Goal: Navigation & Orientation: Find specific page/section

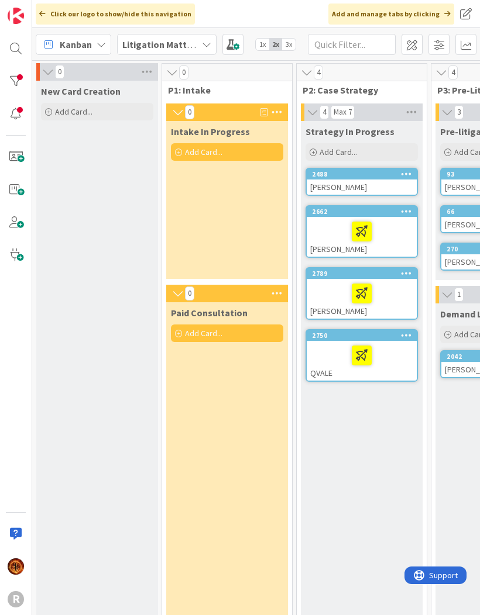
click at [23, 79] on div at bounding box center [15, 81] width 23 height 23
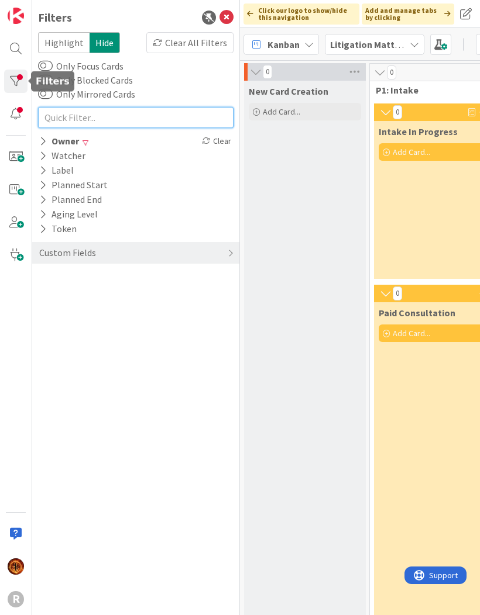
type input "."
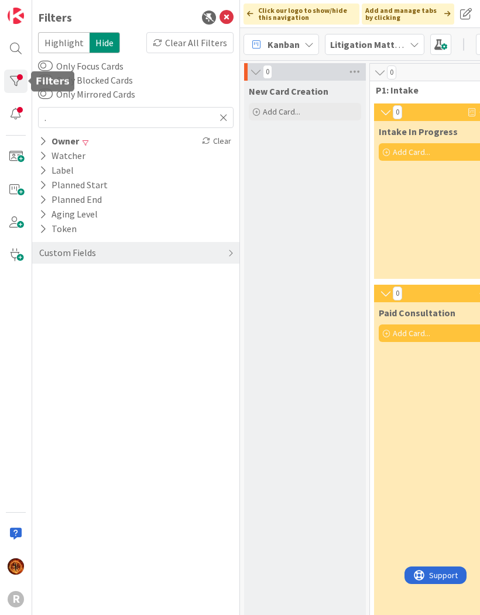
click at [46, 142] on icon at bounding box center [43, 141] width 8 height 10
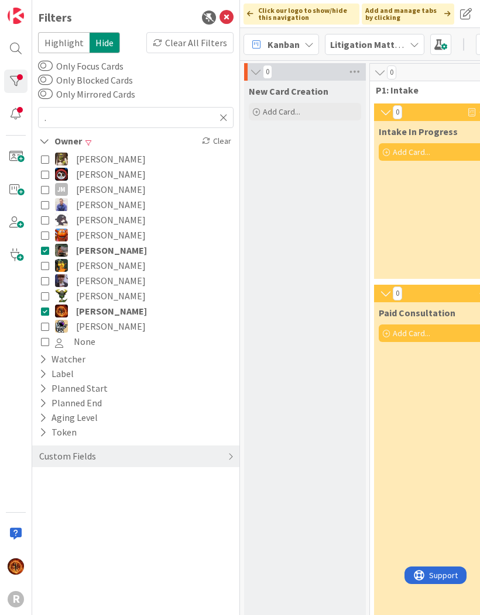
click at [227, 118] on icon at bounding box center [223, 117] width 8 height 11
click at [46, 258] on button "[PERSON_NAME]" at bounding box center [136, 265] width 190 height 15
click at [47, 269] on icon at bounding box center [45, 265] width 8 height 8
click at [48, 253] on icon at bounding box center [45, 250] width 8 height 8
click at [44, 321] on button "[PERSON_NAME]" at bounding box center [136, 326] width 190 height 15
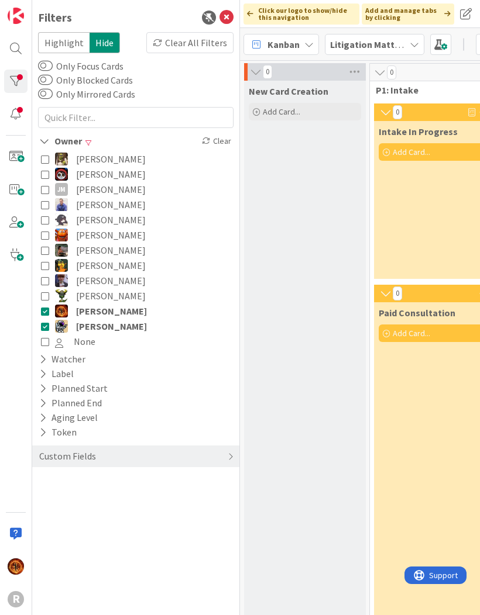
click at [46, 314] on icon at bounding box center [45, 311] width 8 height 8
click at [47, 193] on icon at bounding box center [45, 189] width 8 height 8
click at [46, 300] on icon at bounding box center [45, 296] width 8 height 8
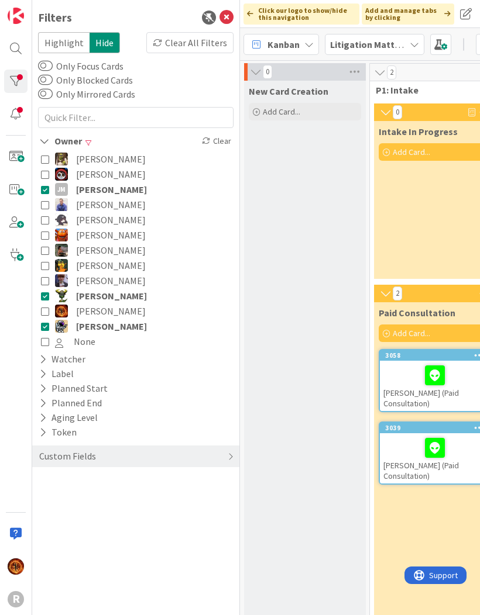
click at [352, 556] on div "New Card Creation Add Card..." at bounding box center [305, 489] width 122 height 817
click at [225, 18] on icon at bounding box center [226, 18] width 14 height 14
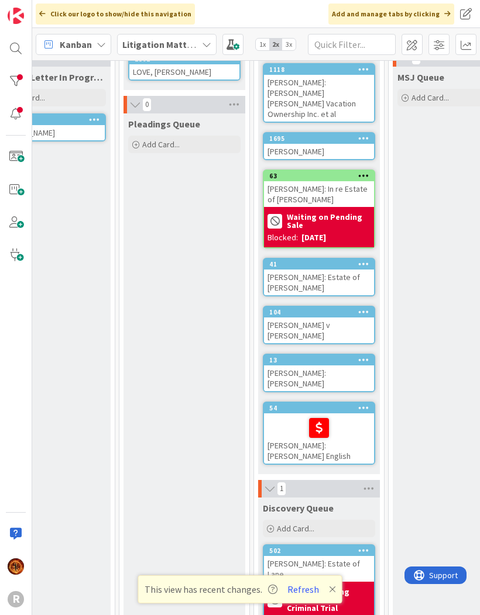
scroll to position [236, 446]
click at [329, 591] on icon at bounding box center [332, 589] width 7 height 9
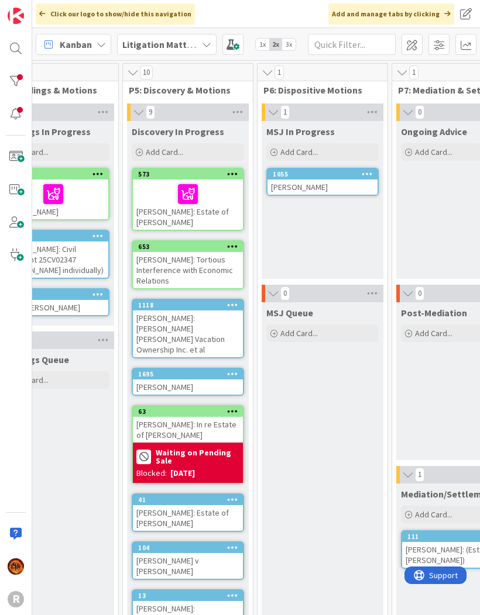
scroll to position [0, 578]
click at [226, 215] on div "[PERSON_NAME]: Estate of [PERSON_NAME]" at bounding box center [187, 205] width 110 height 50
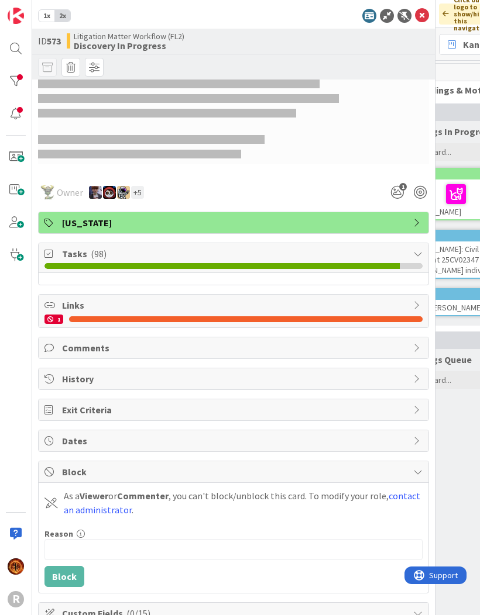
click at [405, 256] on span "Tasks ( 98 )" at bounding box center [234, 254] width 345 height 14
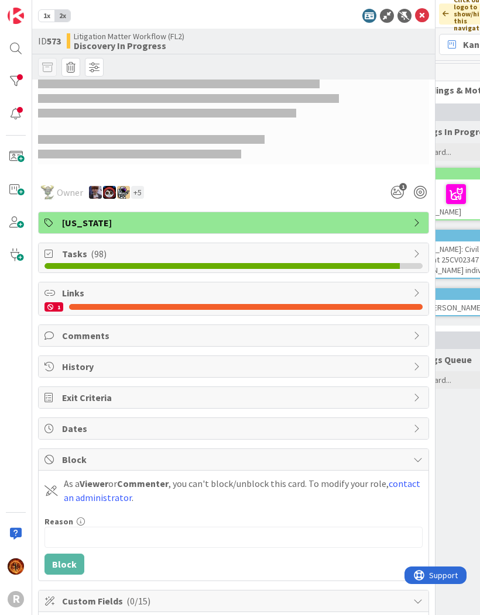
click at [424, 254] on div "Tasks ( 98 )" at bounding box center [234, 257] width 390 height 29
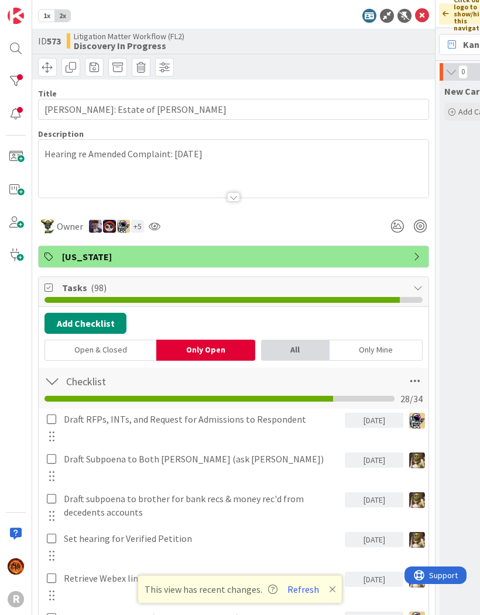
click at [415, 18] on icon at bounding box center [422, 16] width 14 height 14
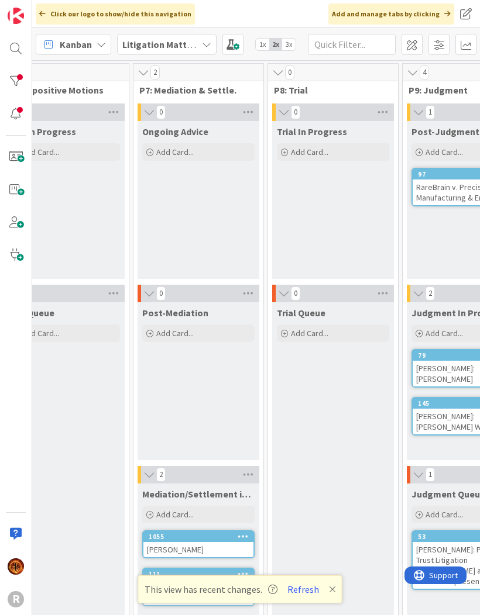
scroll to position [0, 834]
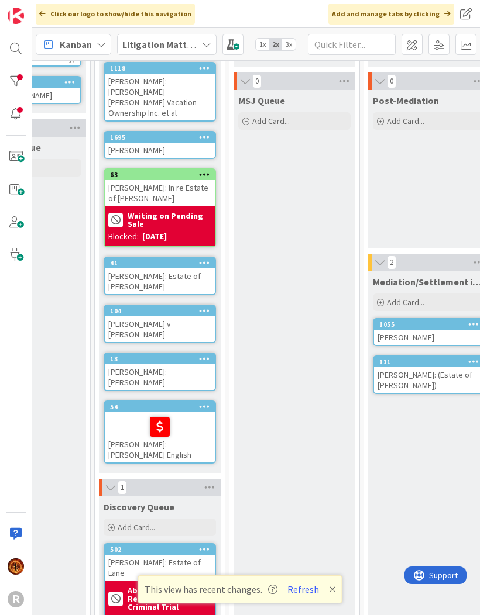
click at [300, 593] on button "Refresh" at bounding box center [303, 589] width 40 height 15
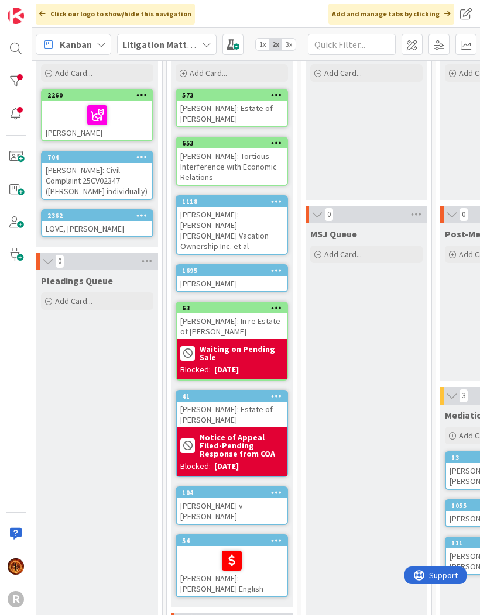
scroll to position [87, 534]
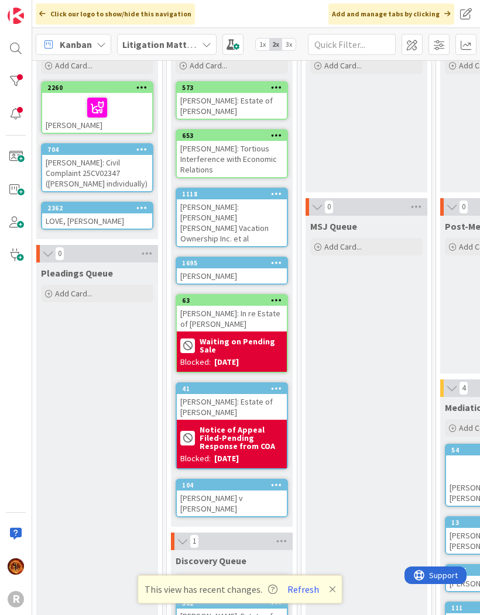
click at [329, 594] on icon at bounding box center [332, 589] width 7 height 9
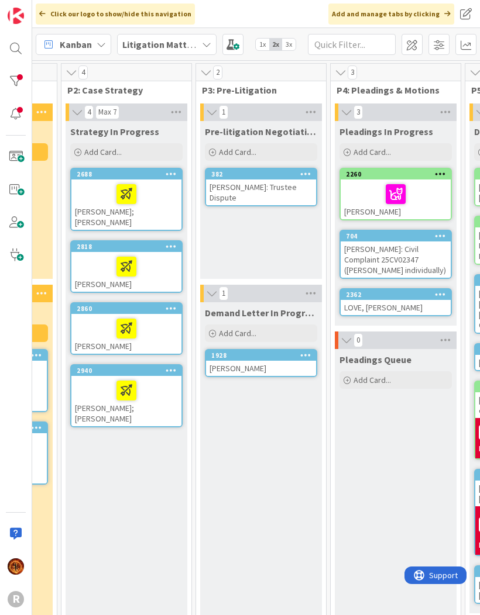
scroll to position [4, 231]
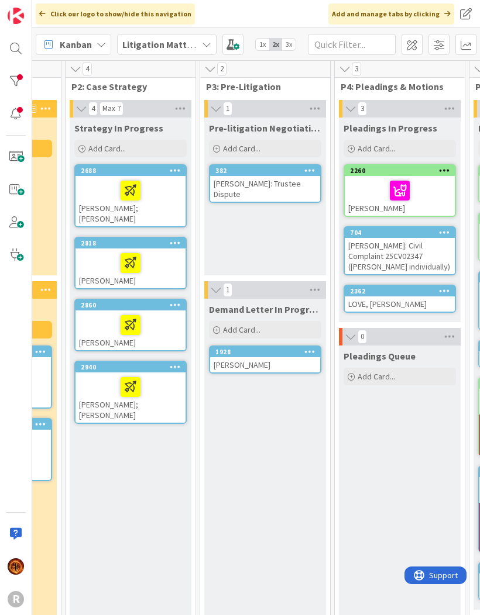
click at [259, 365] on div "[PERSON_NAME]" at bounding box center [265, 364] width 110 height 15
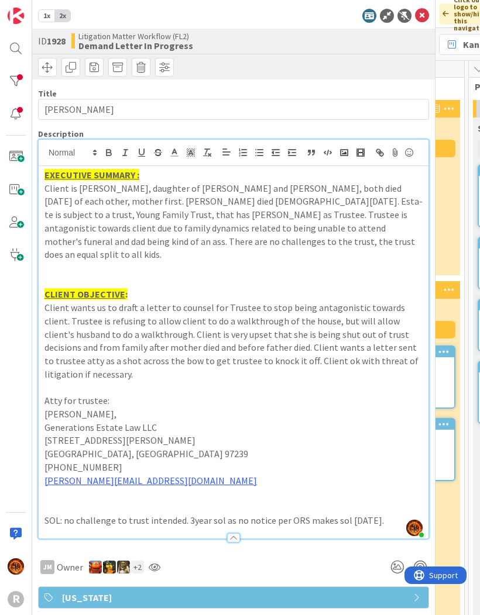
click at [245, 191] on p "Client is Julie Codiga, daughter of Joe Young and tola young, both died within …" at bounding box center [233, 222] width 378 height 80
click at [246, 199] on p "Client is Julie Codiga, daughter of Joe Young and tola young, both died within …" at bounding box center [233, 222] width 378 height 80
click at [230, 211] on p "Client is Julie Codiga, daughter of Joe Young and tola young, both died within …" at bounding box center [233, 222] width 378 height 80
click at [234, 203] on p "Client is Julie Codiga, daughter of Joe Young and tola young, both died within …" at bounding box center [233, 222] width 378 height 80
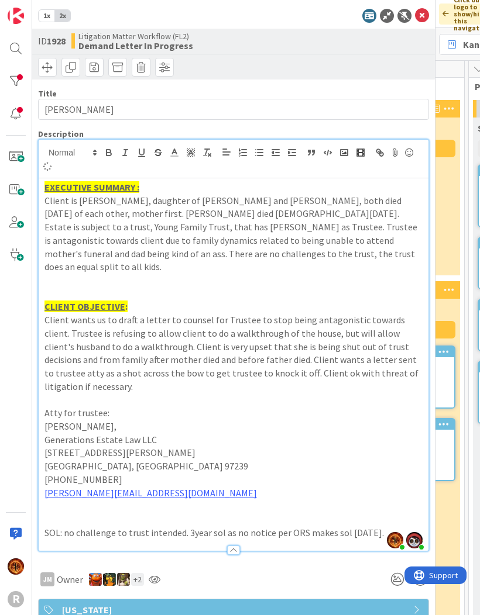
click at [385, 420] on p "Kristin Gaston," at bounding box center [233, 426] width 378 height 13
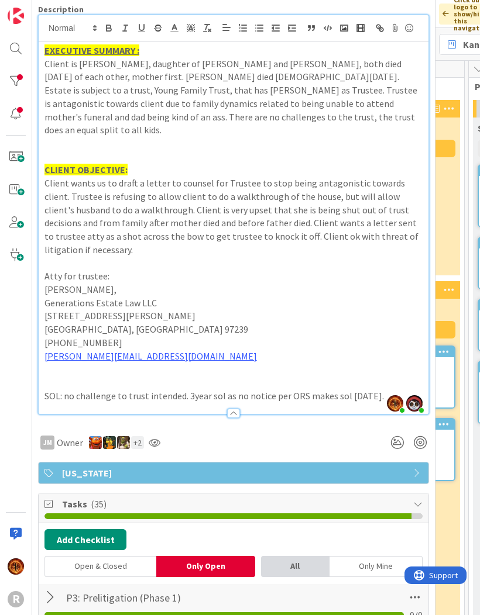
scroll to position [96, 0]
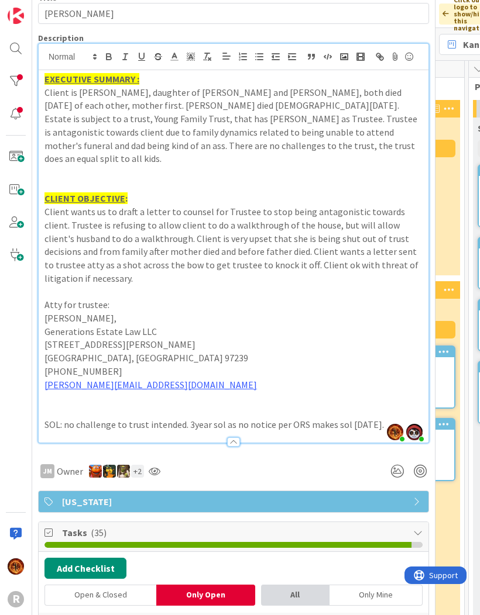
click at [236, 121] on p "Client is Julie Codiga, daughter of Joe Young and tola young, both died within …" at bounding box center [233, 126] width 378 height 80
click at [286, 166] on p at bounding box center [233, 172] width 378 height 13
click at [271, 237] on p "Client wants us to draft a letter to counsel for Trustee to stop being antagoni…" at bounding box center [233, 245] width 378 height 80
click at [167, 241] on p "Client wants us to draft a letter to counsel for Trustee to stop being antagoni…" at bounding box center [233, 245] width 378 height 80
click at [220, 192] on p "CLIENT OBJECTIVE :" at bounding box center [233, 198] width 378 height 13
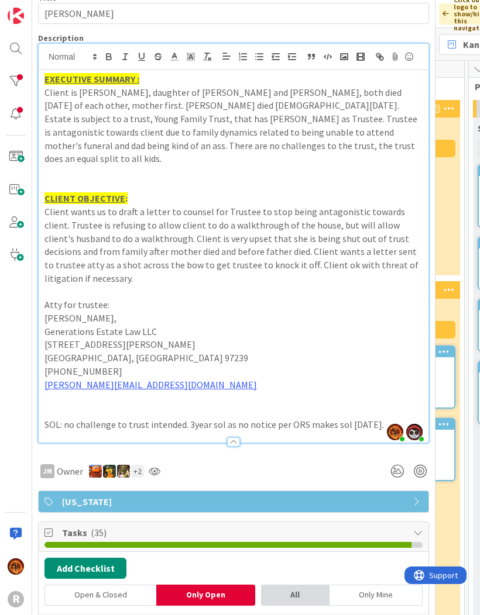
click at [90, 179] on p at bounding box center [233, 185] width 378 height 13
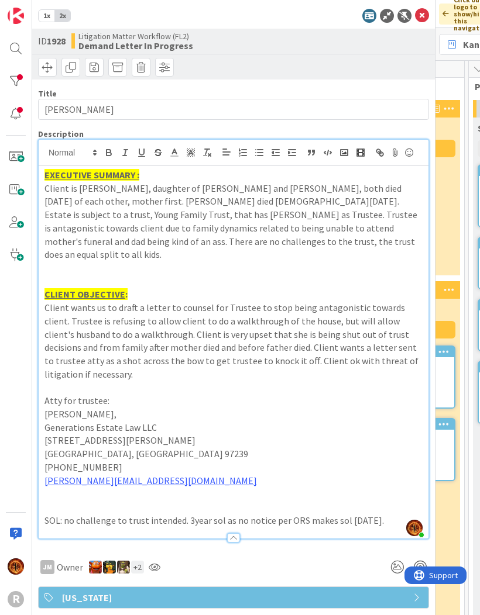
scroll to position [0, 0]
click at [422, 13] on icon at bounding box center [422, 16] width 14 height 14
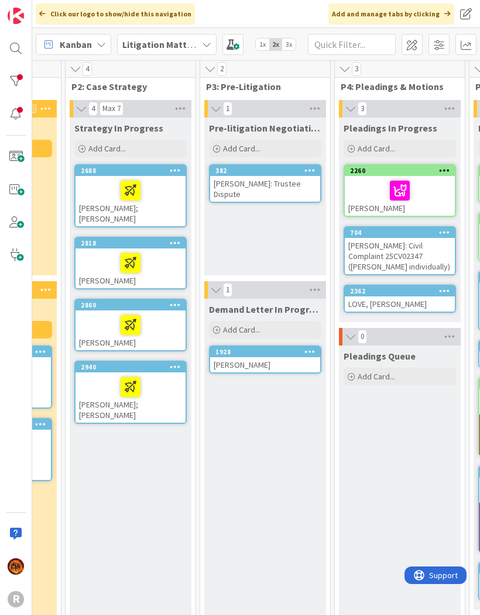
click at [102, 189] on div at bounding box center [130, 190] width 103 height 25
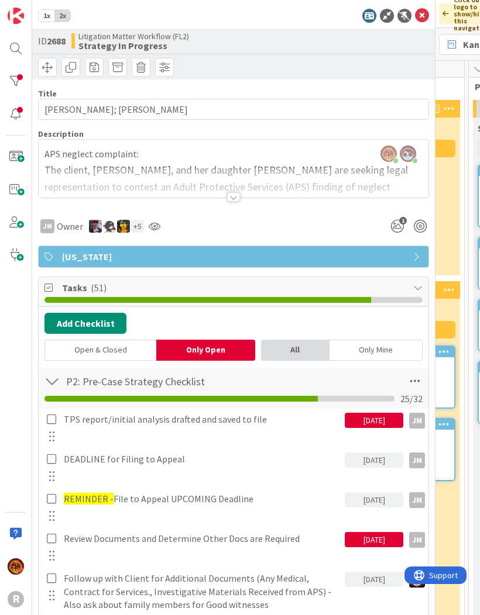
click at [233, 195] on div at bounding box center [233, 196] width 13 height 9
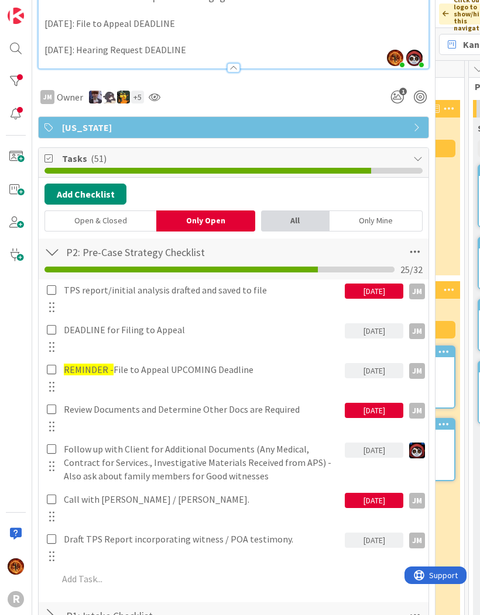
scroll to position [295, 0]
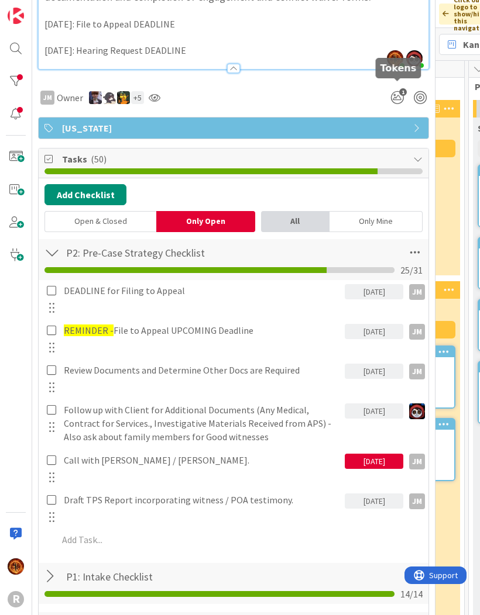
click at [394, 88] on icon "1" at bounding box center [397, 97] width 21 height 21
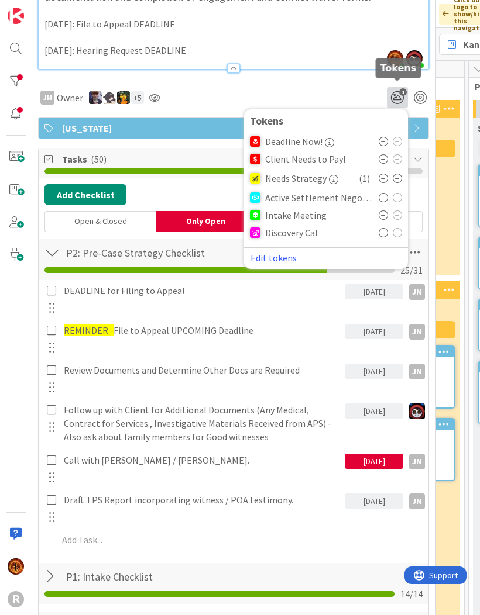
click at [386, 154] on icon at bounding box center [382, 158] width 9 height 9
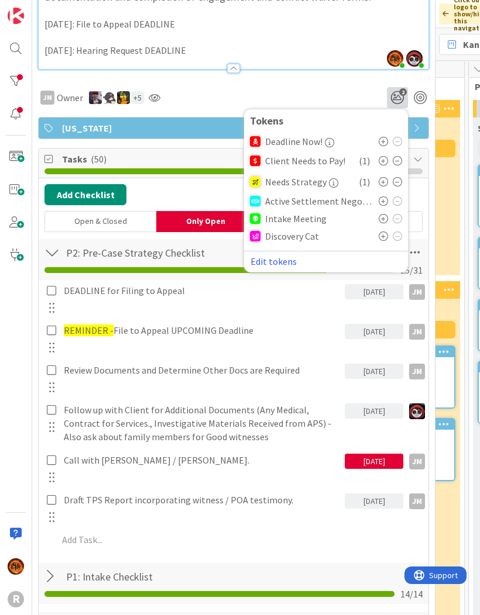
click at [350, 81] on div "JM Owner + 5 2 Tokens Deadline Now! Client Needs to Pay! ( 1 ) Needs Strategy (…" at bounding box center [233, 93] width 391 height 30
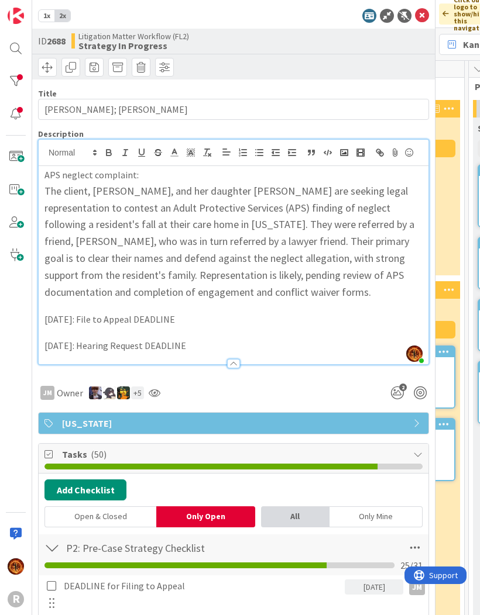
scroll to position [0, 0]
click at [424, 20] on icon at bounding box center [422, 16] width 14 height 14
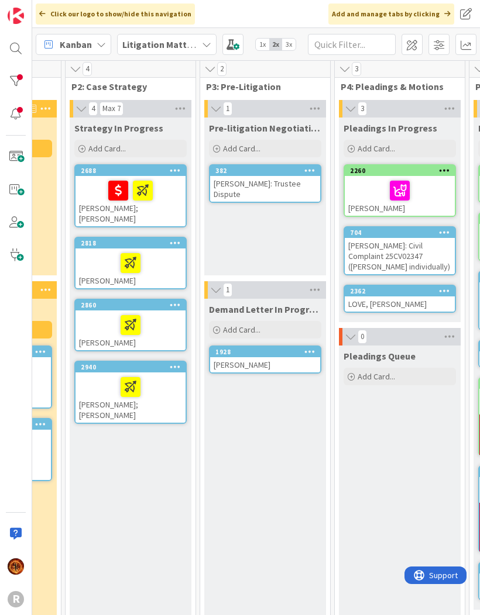
click at [95, 256] on div at bounding box center [130, 263] width 103 height 25
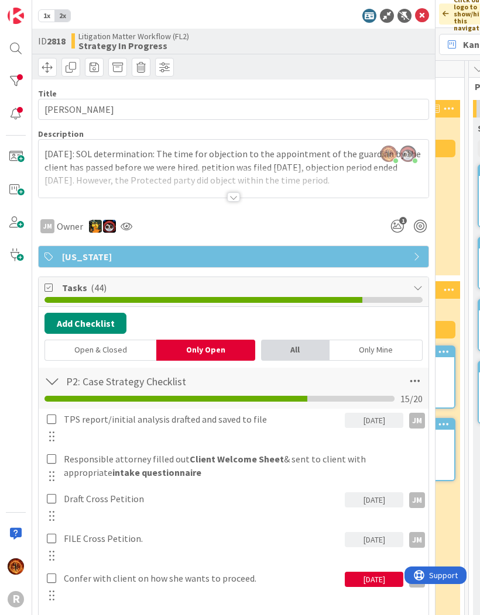
click at [395, 226] on icon "1" at bounding box center [397, 226] width 21 height 21
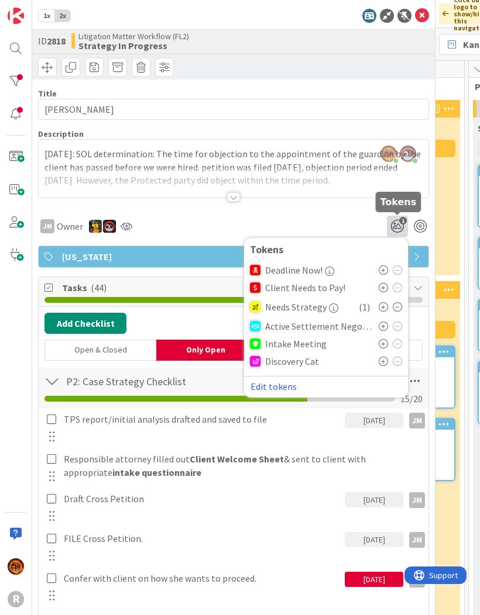
click at [387, 290] on icon at bounding box center [382, 287] width 9 height 9
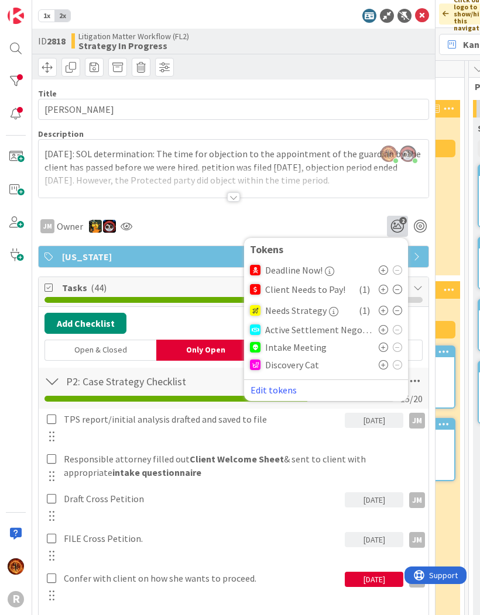
click at [367, 214] on div "JM Owner 2 Tokens Deadline Now! Client Needs to Pay! ( 1 ) Needs Strategy ( 1 )…" at bounding box center [233, 222] width 391 height 30
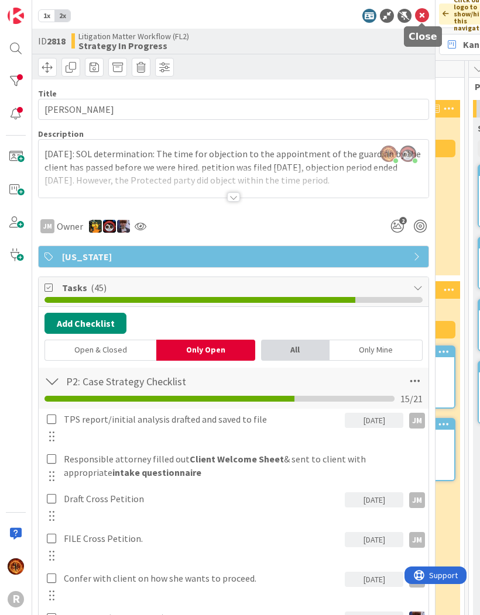
click at [419, 10] on icon at bounding box center [422, 16] width 14 height 14
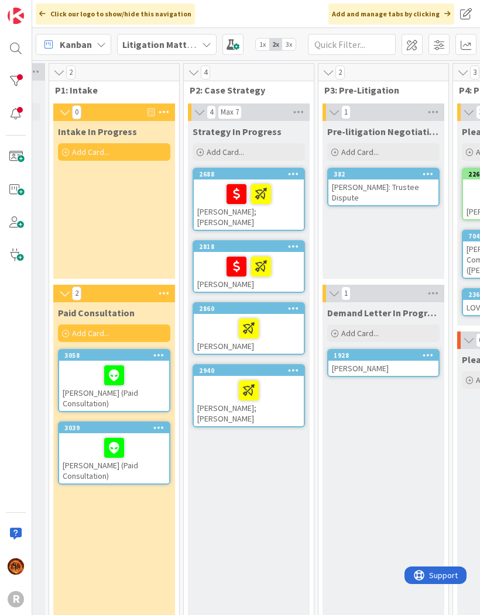
scroll to position [0, 113]
click at [218, 316] on div at bounding box center [248, 328] width 103 height 25
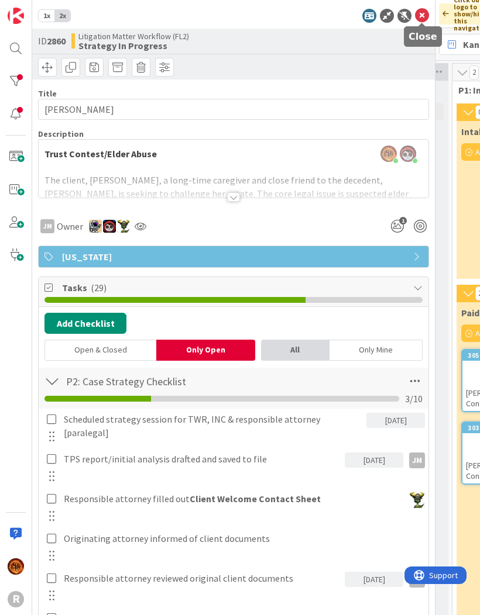
click at [428, 11] on icon at bounding box center [422, 16] width 14 height 14
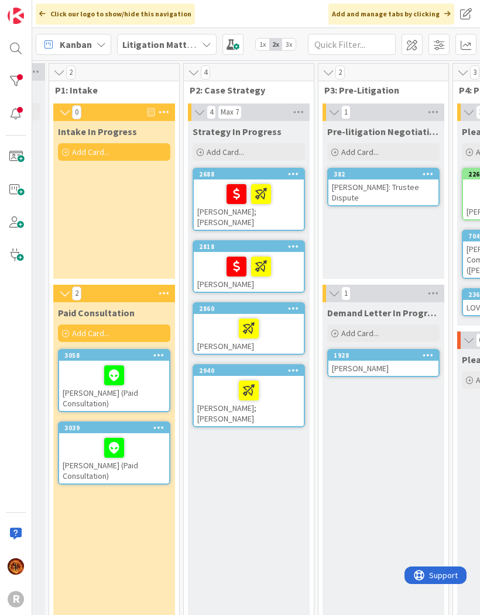
click at [20, 77] on div at bounding box center [15, 81] width 23 height 23
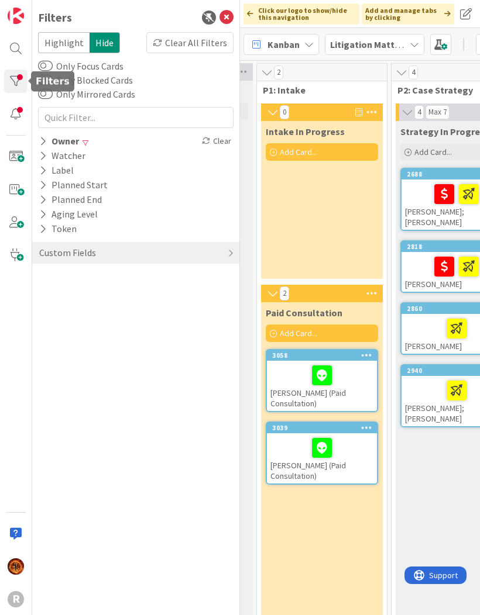
click at [50, 139] on div "Owner" at bounding box center [59, 141] width 42 height 15
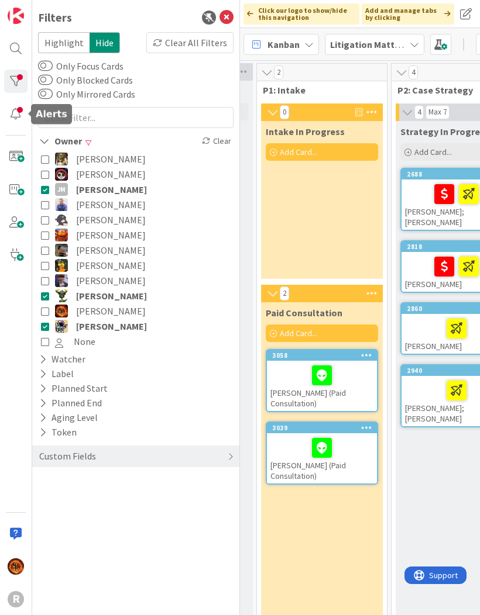
click at [24, 113] on div at bounding box center [15, 113] width 23 height 23
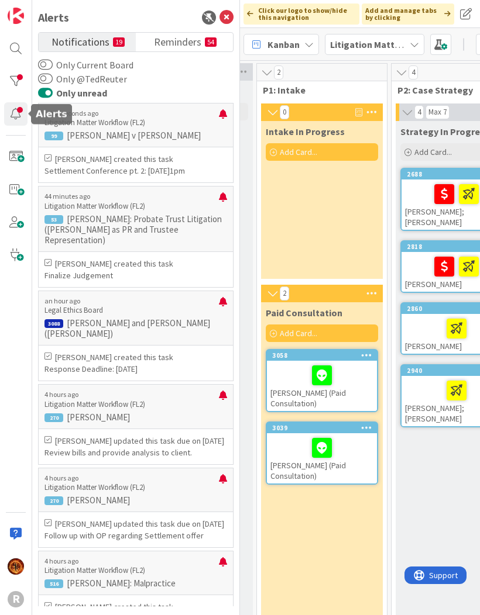
click at [205, 46] on small "54" at bounding box center [211, 41] width 12 height 9
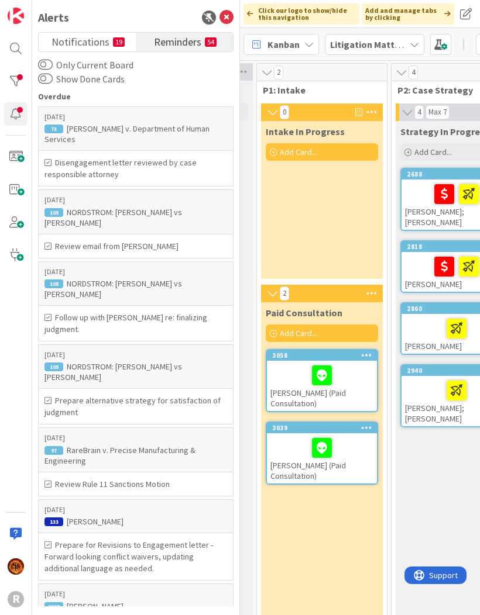
click at [346, 529] on div "Paid Consultation Add Card... 3058 PAULUS, Nicole (Paid Consultation) 3039 NYHU…" at bounding box center [322, 548] width 122 height 493
click at [340, 526] on div "Paid Consultation Add Card... 3058 PAULUS, Nicole (Paid Consultation) 3039 NYHU…" at bounding box center [322, 548] width 122 height 493
click at [232, 14] on icon at bounding box center [226, 18] width 14 height 14
